Goal: Information Seeking & Learning: Learn about a topic

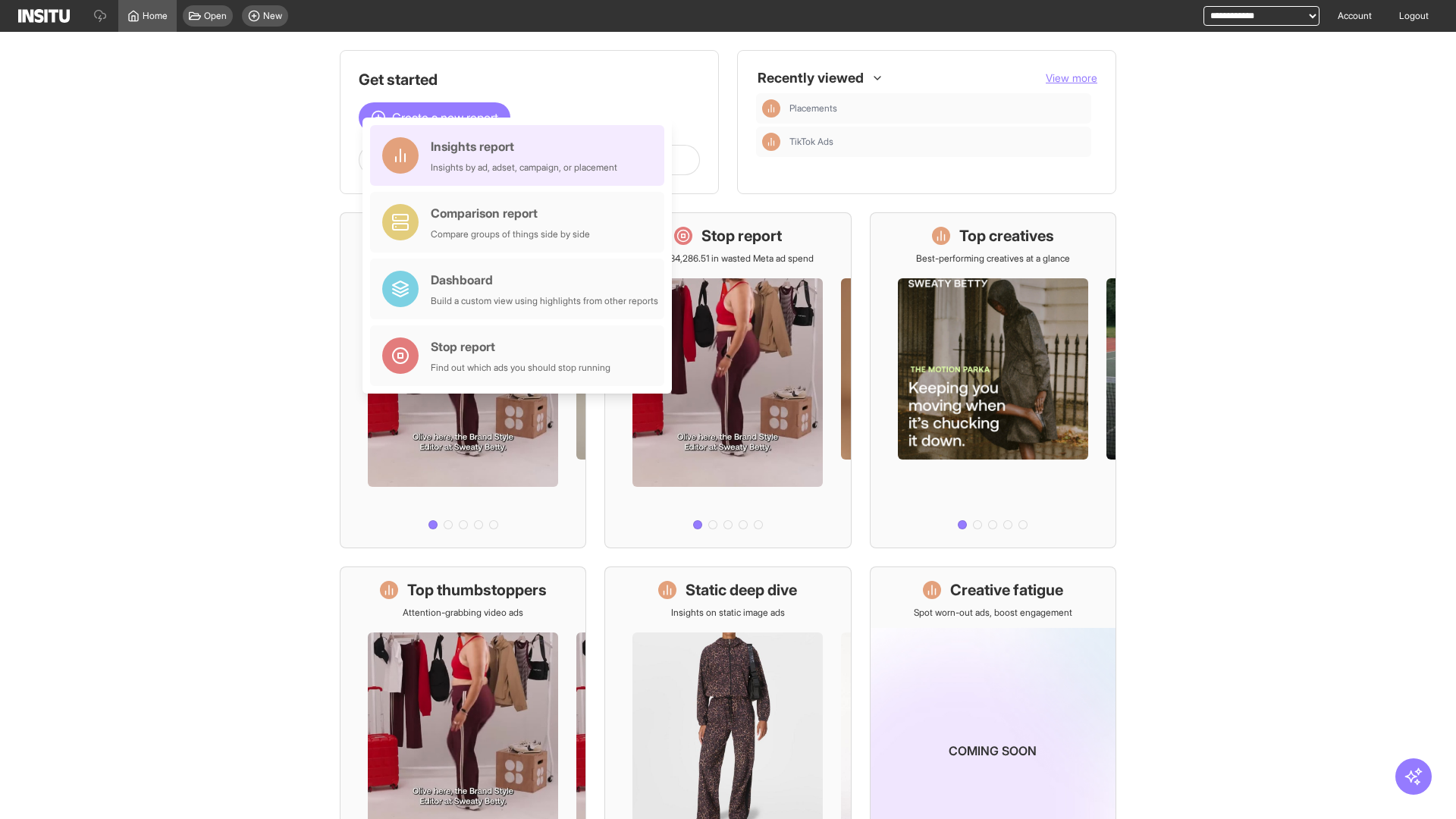
click at [521, 156] on div "Insights report Insights by ad, adset, campaign, or placement" at bounding box center [523, 155] width 187 height 36
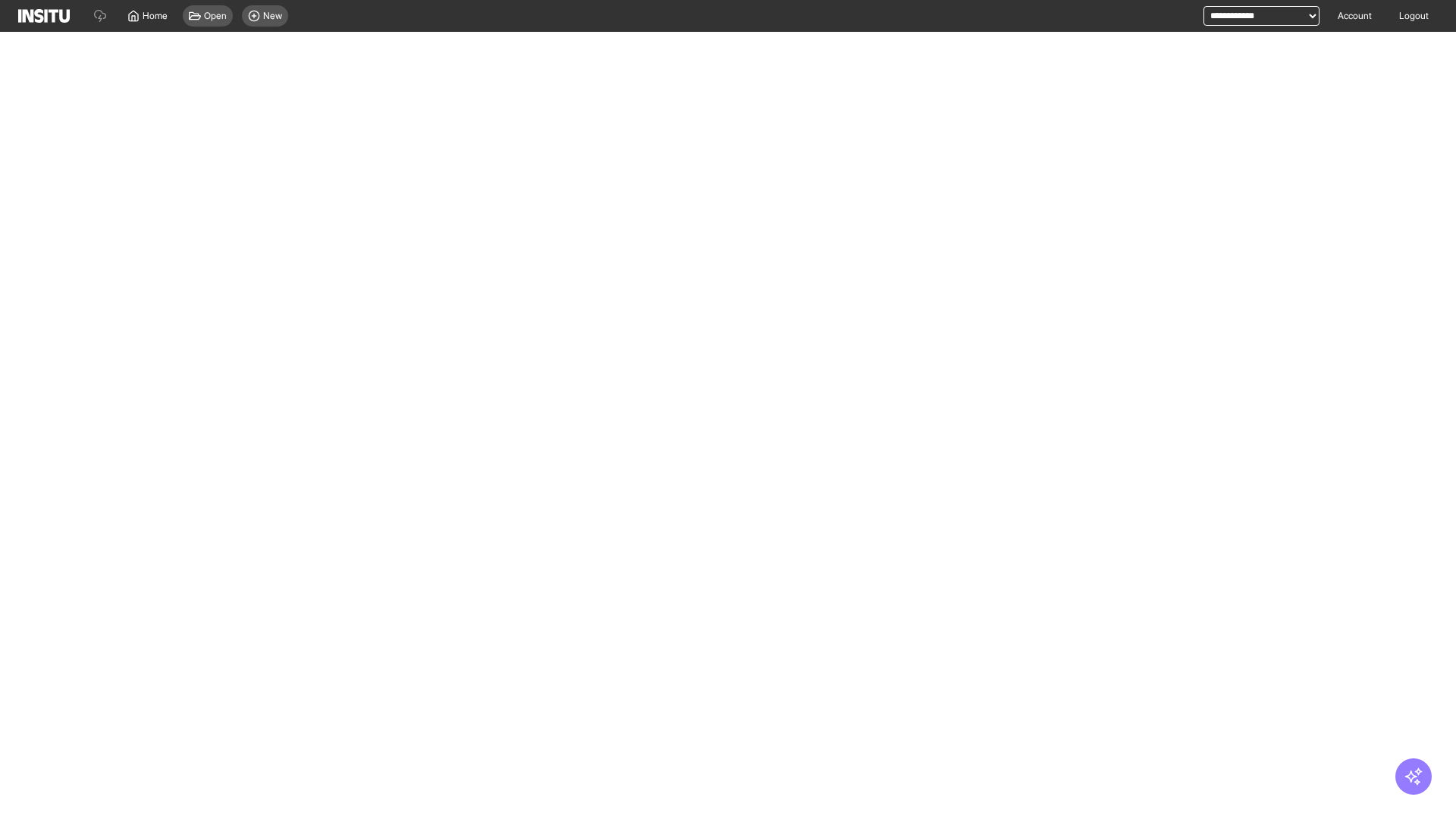
select select "**"
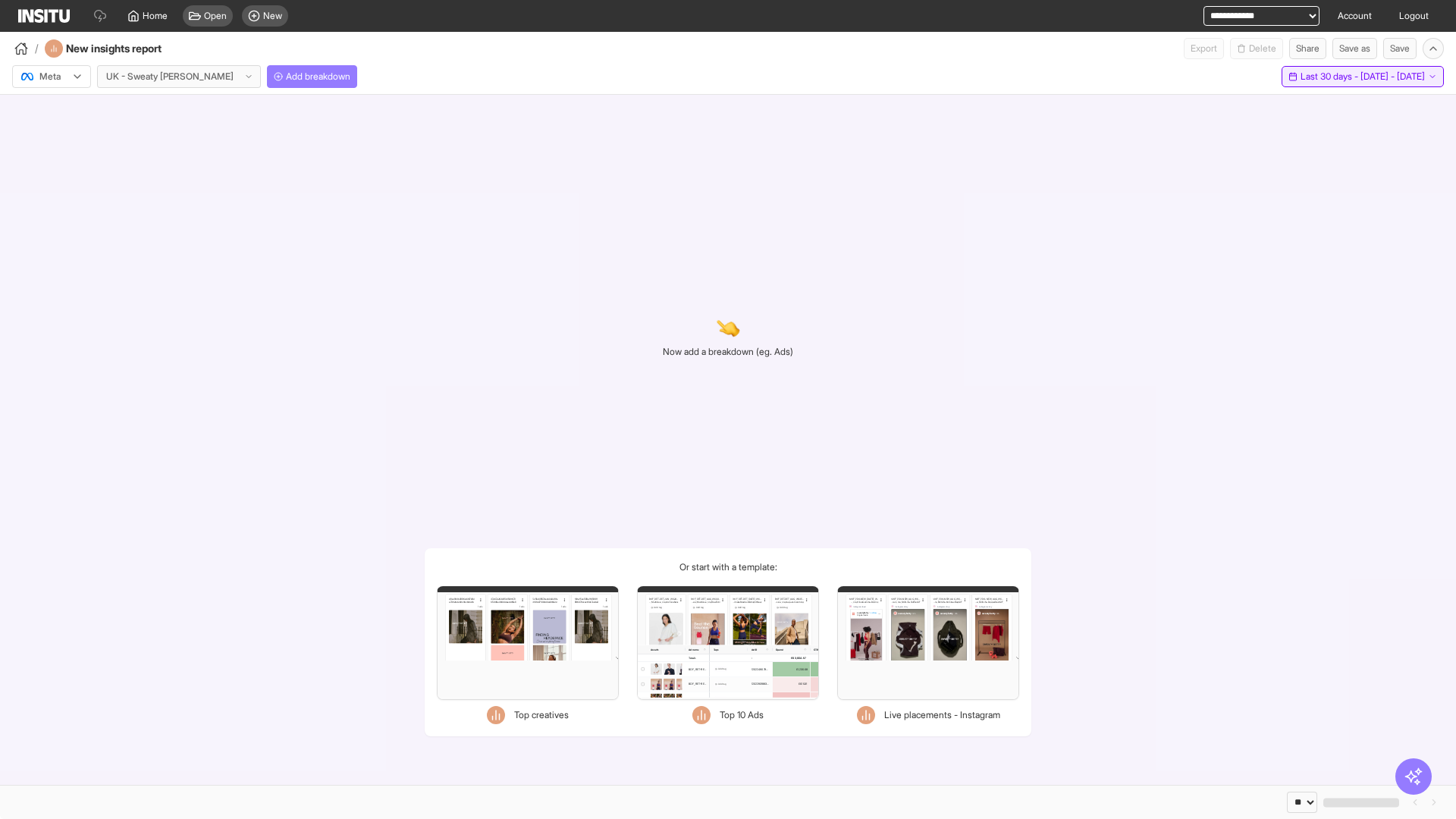
click at [1341, 77] on span "Last 30 days - [DATE] - [DATE]" at bounding box center [1363, 76] width 124 height 12
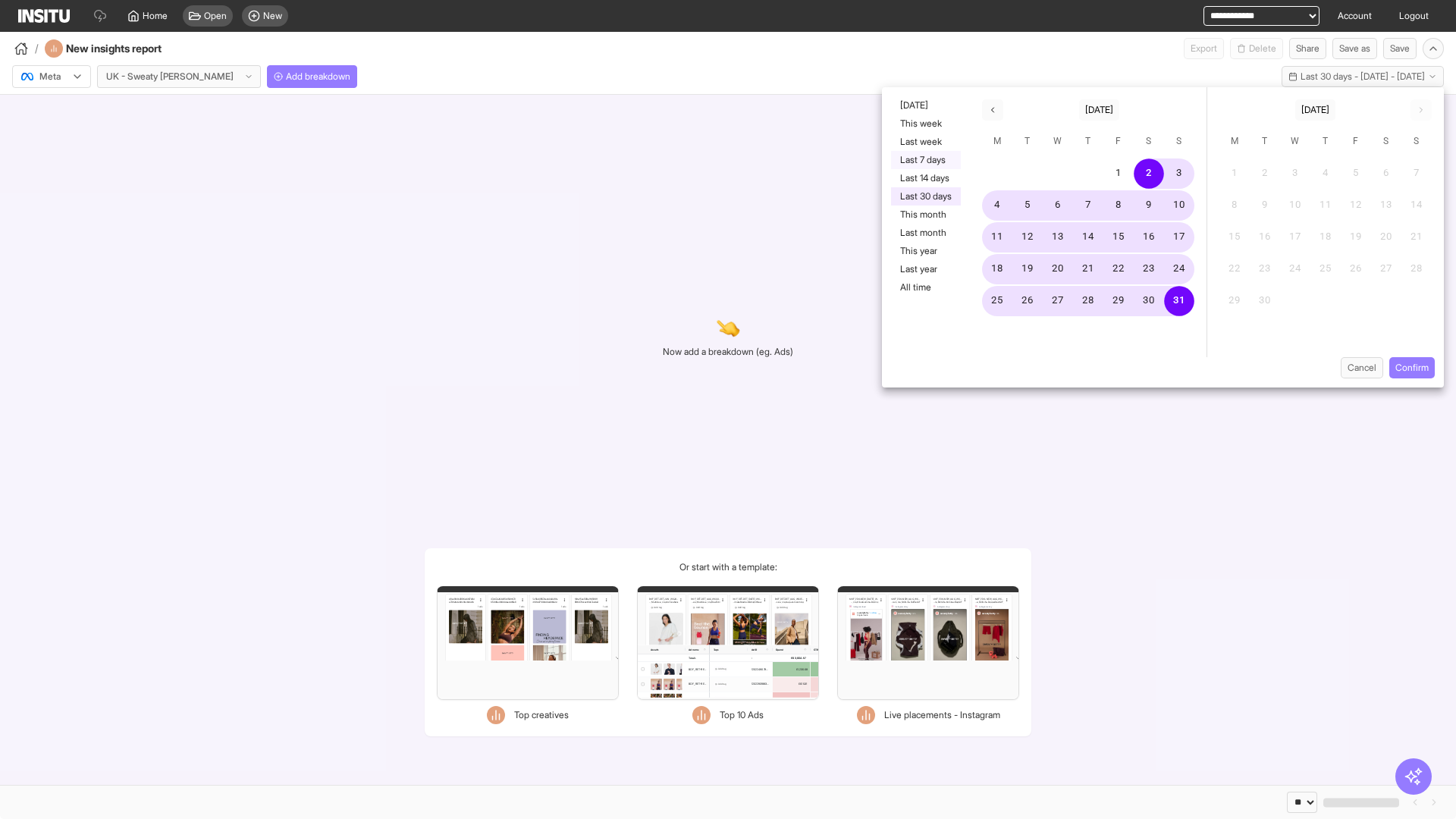
click at [925, 160] on button "Last 7 days" at bounding box center [925, 160] width 69 height 19
